Goal: Transaction & Acquisition: Purchase product/service

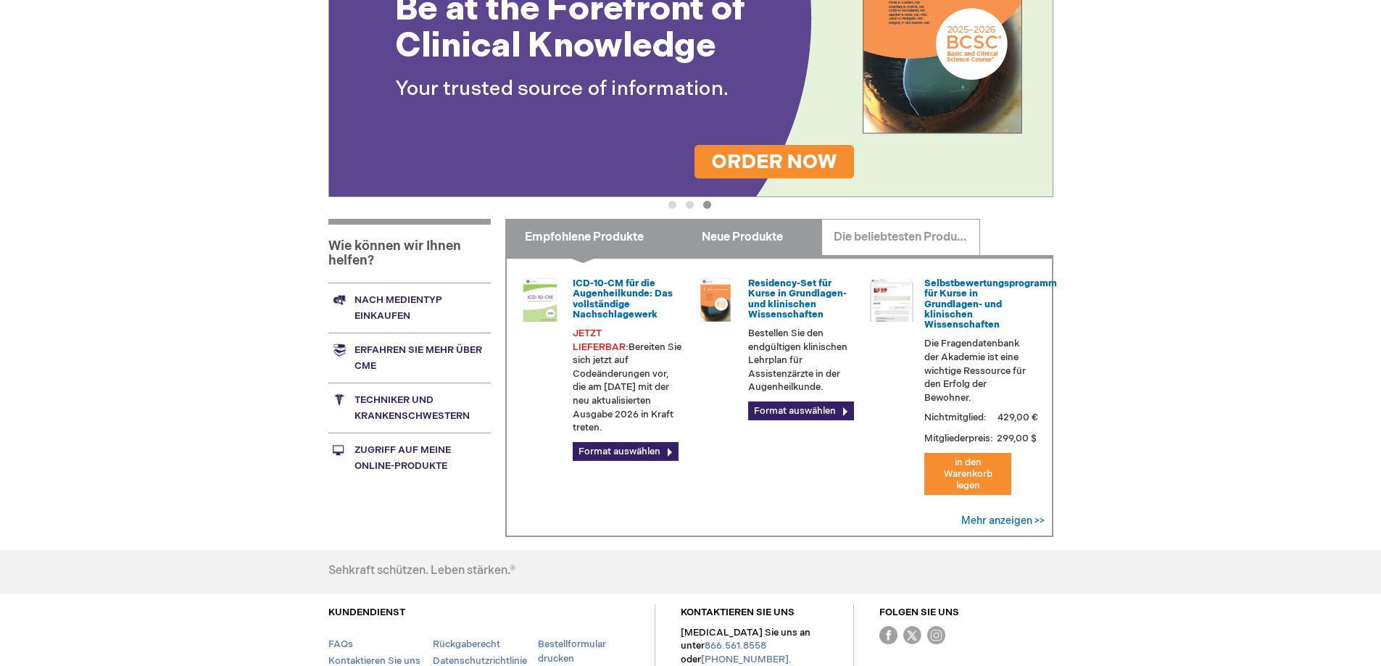
scroll to position [378, 0]
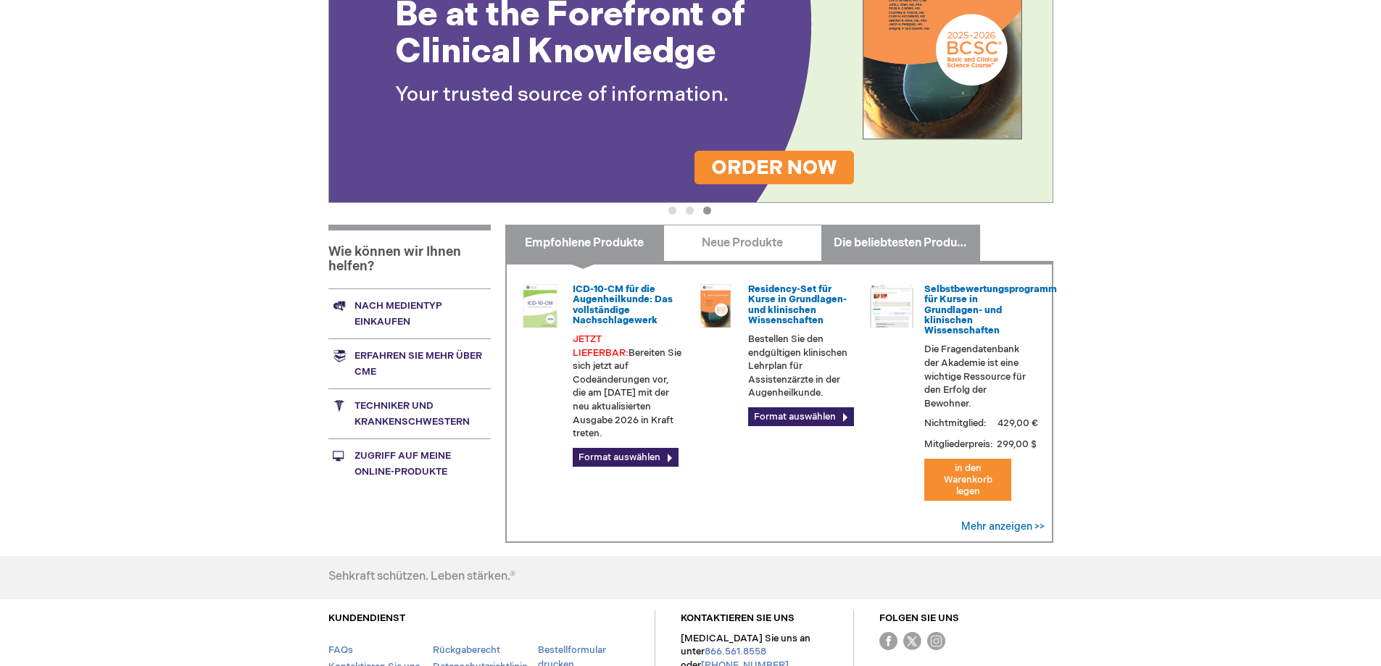
click at [839, 229] on link "Die beliebtesten Produkte" at bounding box center [900, 243] width 159 height 36
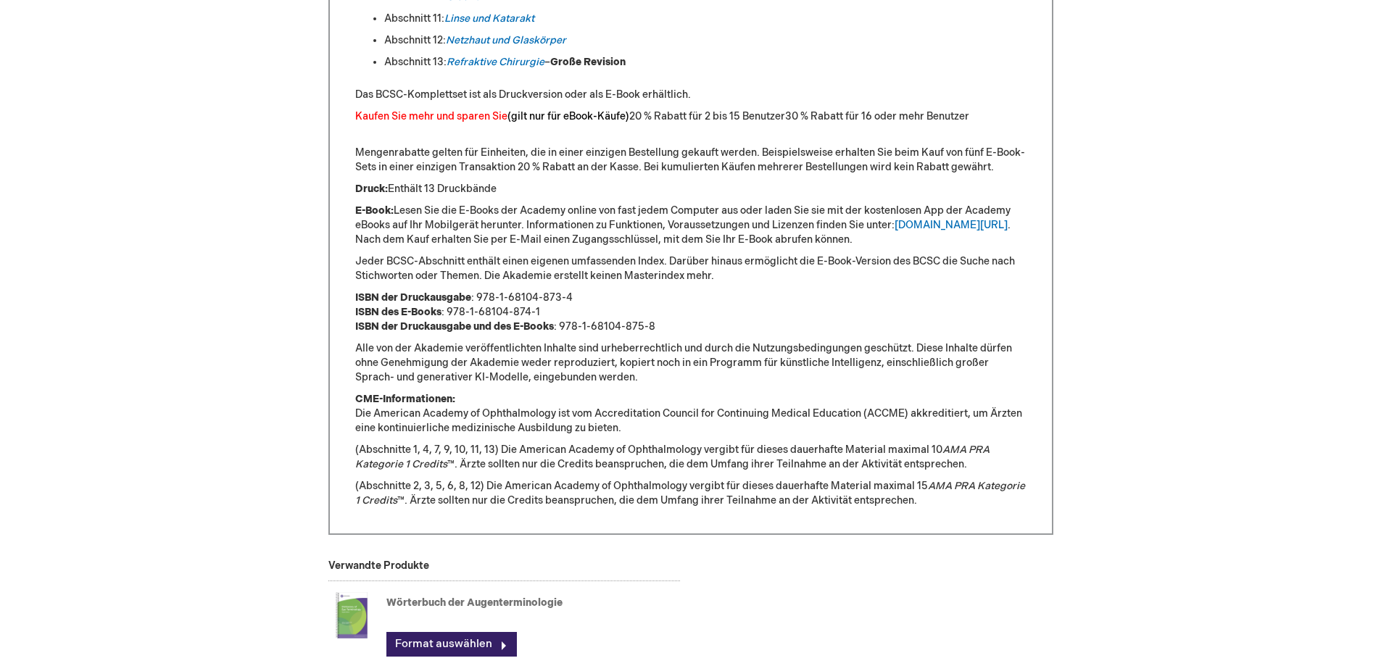
scroll to position [1160, 0]
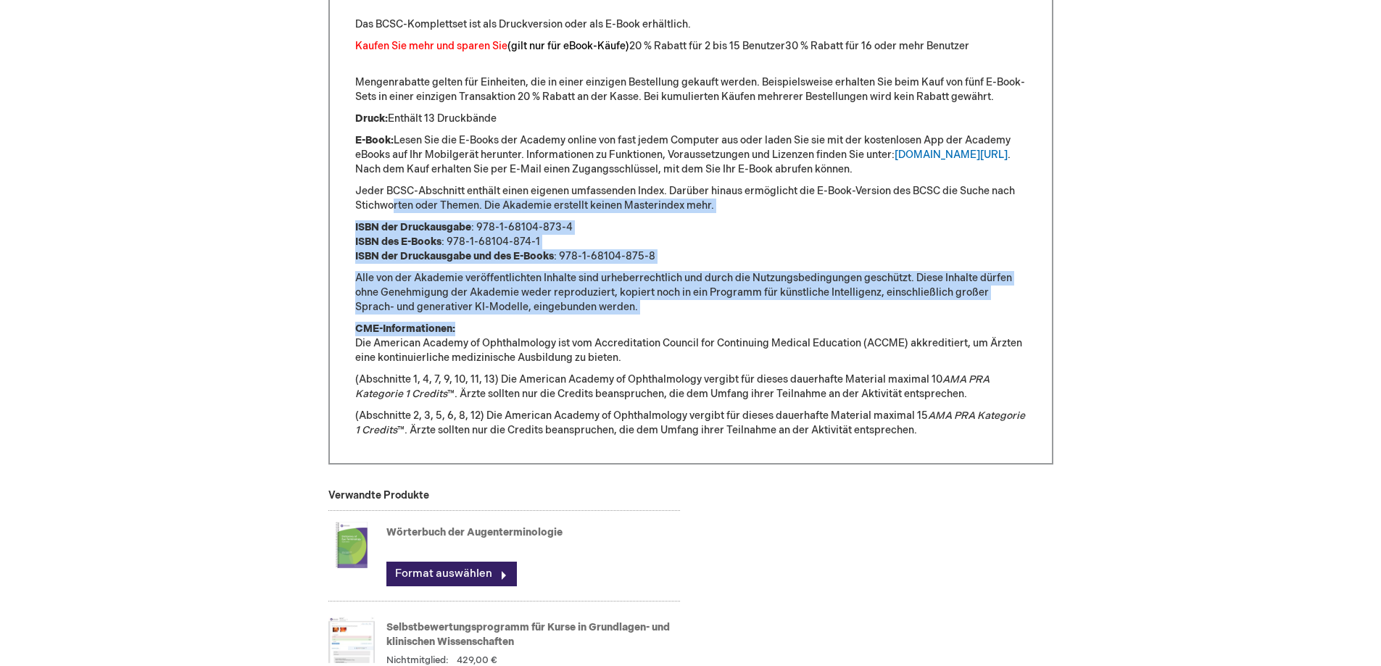
drag, startPoint x: 426, startPoint y: 242, endPoint x: 618, endPoint y: 331, distance: 210.8
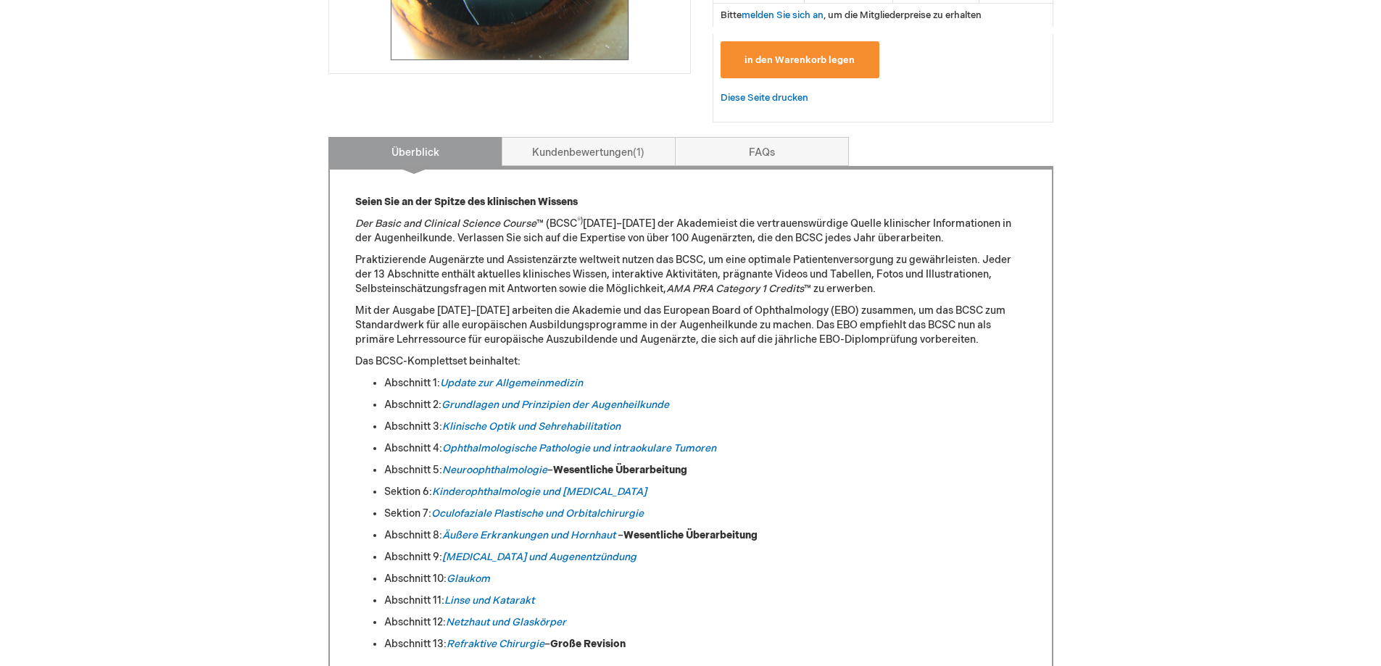
scroll to position [0, 0]
